Goal: Contribute content

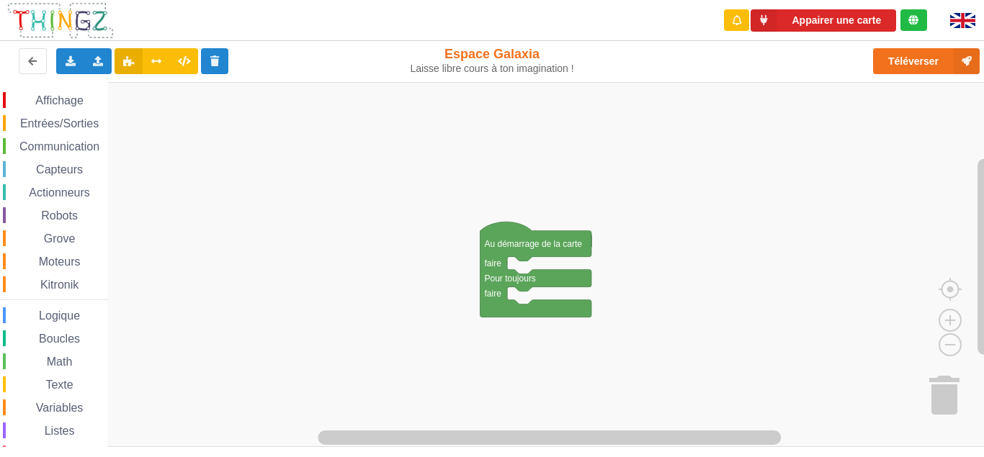
click at [18, 145] on span "Communication" at bounding box center [59, 146] width 84 height 12
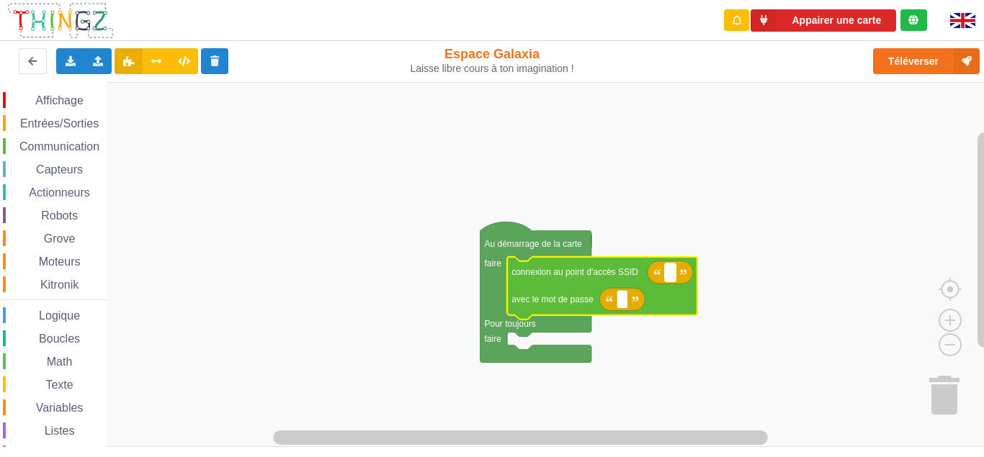
click at [665, 271] on rect "Espace de travail de Blocky" at bounding box center [670, 273] width 11 height 19
click at [669, 276] on input at bounding box center [670, 273] width 12 height 19
type input "technoa5"
click at [621, 300] on text "Espace de travail de Blocky" at bounding box center [622, 299] width 2 height 10
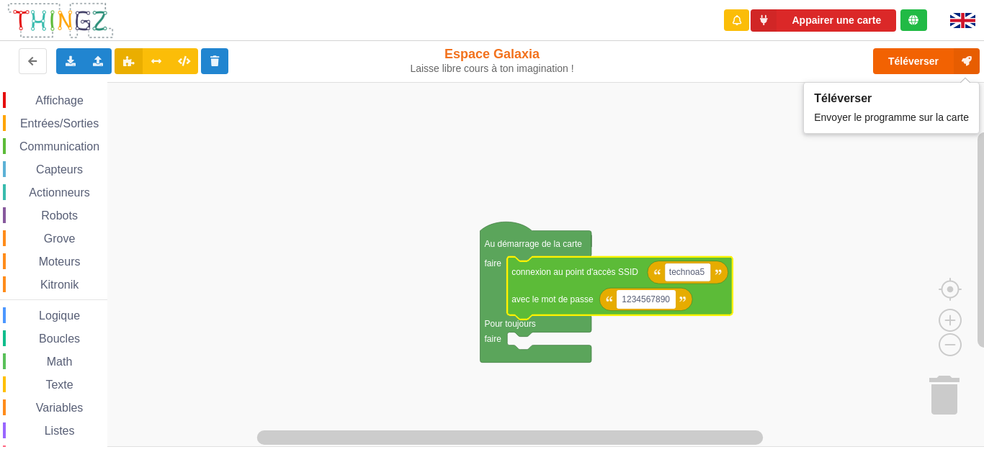
type input "1234567890"
click at [901, 55] on button "Téléverser" at bounding box center [926, 61] width 107 height 26
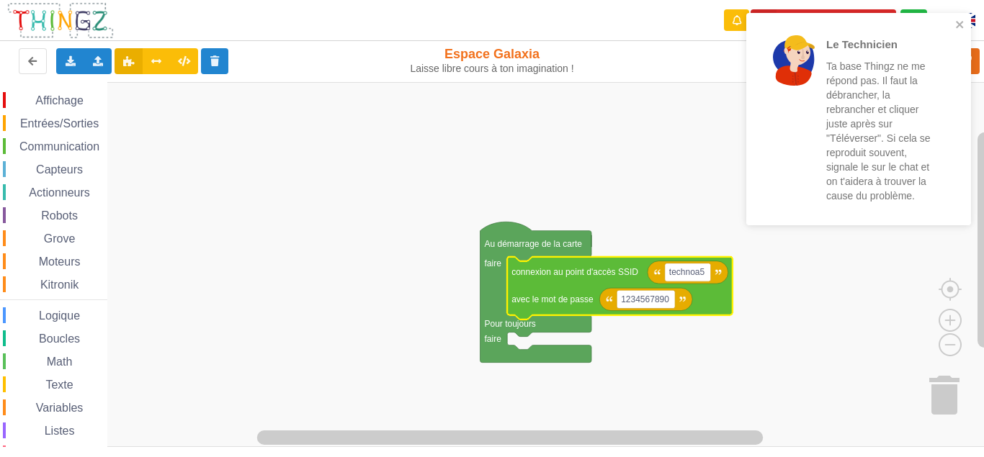
click at [649, 114] on rect "Espace de travail de Blocky" at bounding box center [497, 264] width 994 height 365
